Goal: Task Accomplishment & Management: Use online tool/utility

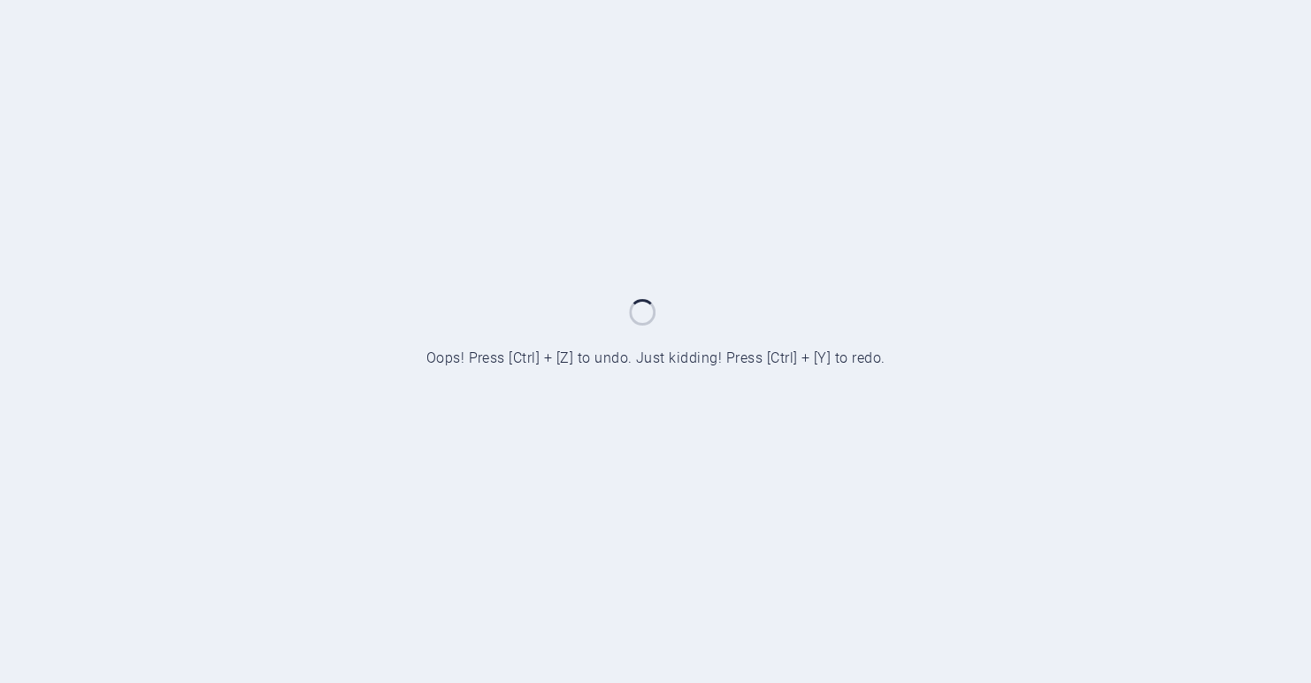
click at [759, 323] on div at bounding box center [655, 341] width 1311 height 683
click at [760, 325] on div at bounding box center [655, 341] width 1311 height 683
click at [365, 241] on div at bounding box center [655, 341] width 1311 height 683
